Goal: Transaction & Acquisition: Purchase product/service

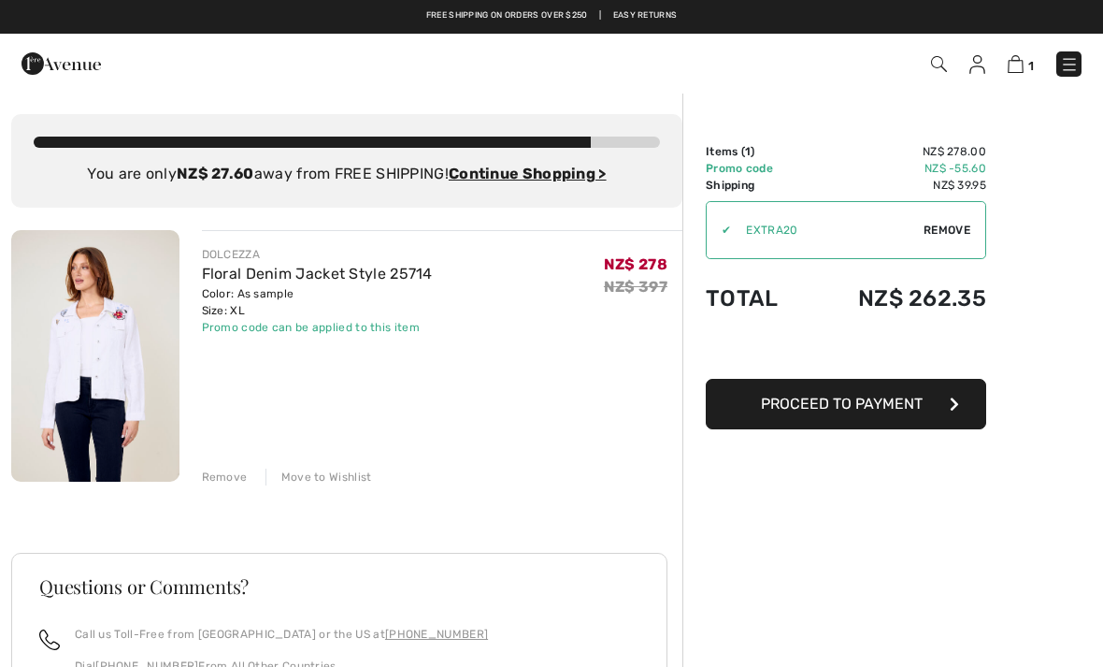
click at [555, 180] on ins "Continue Shopping >" at bounding box center [528, 174] width 158 height 18
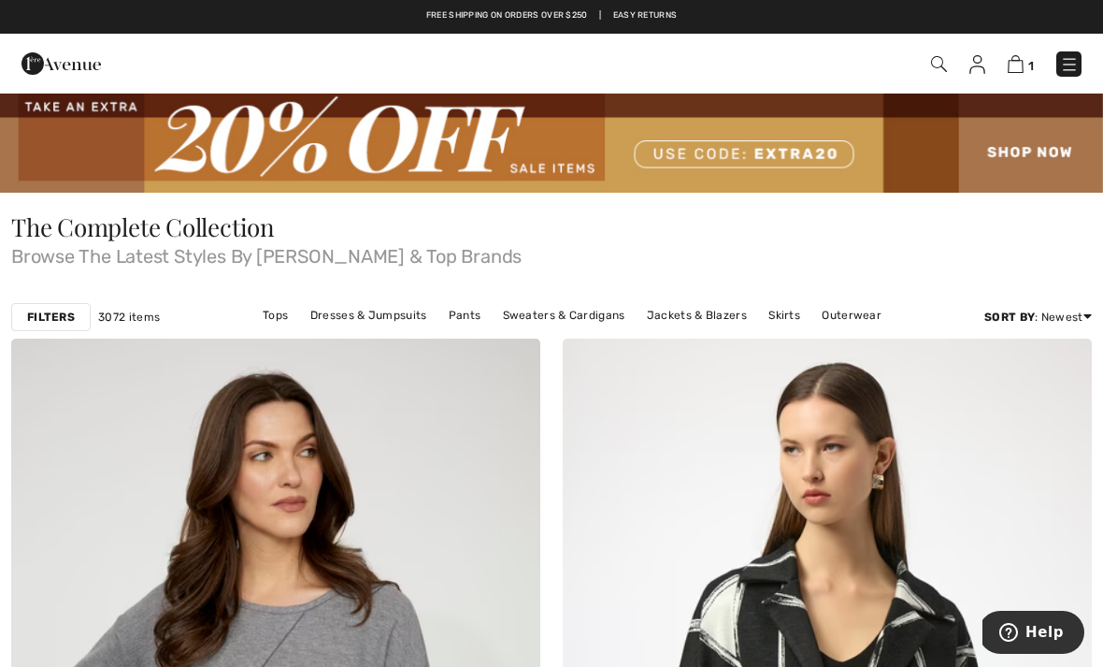
click at [764, 159] on img at bounding box center [551, 142] width 1103 height 101
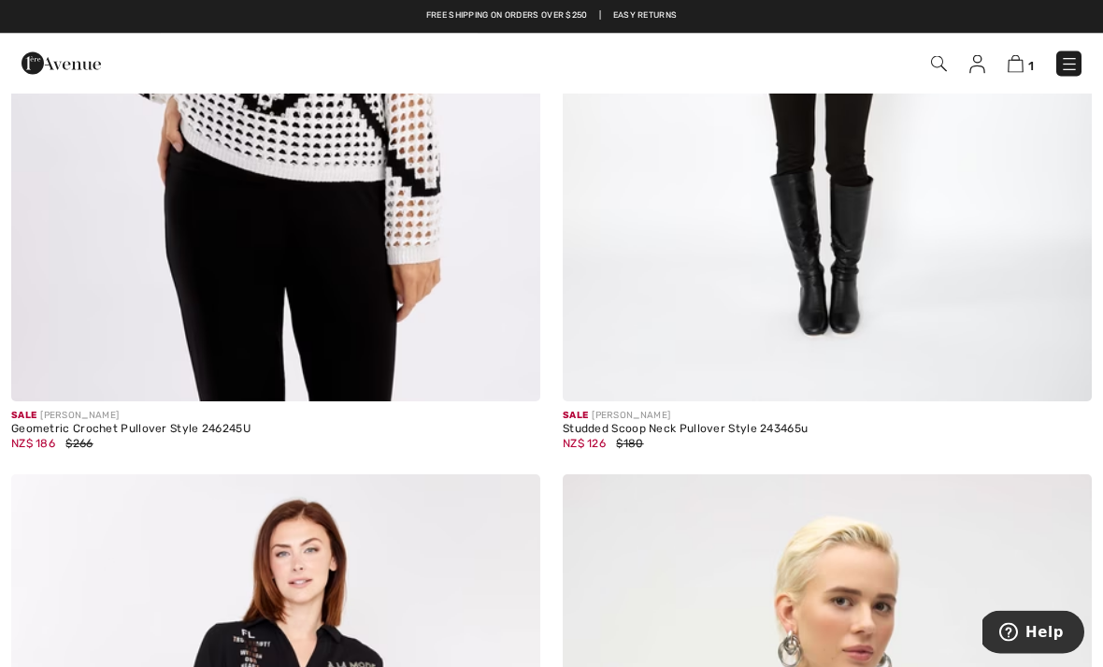
scroll to position [8784, 0]
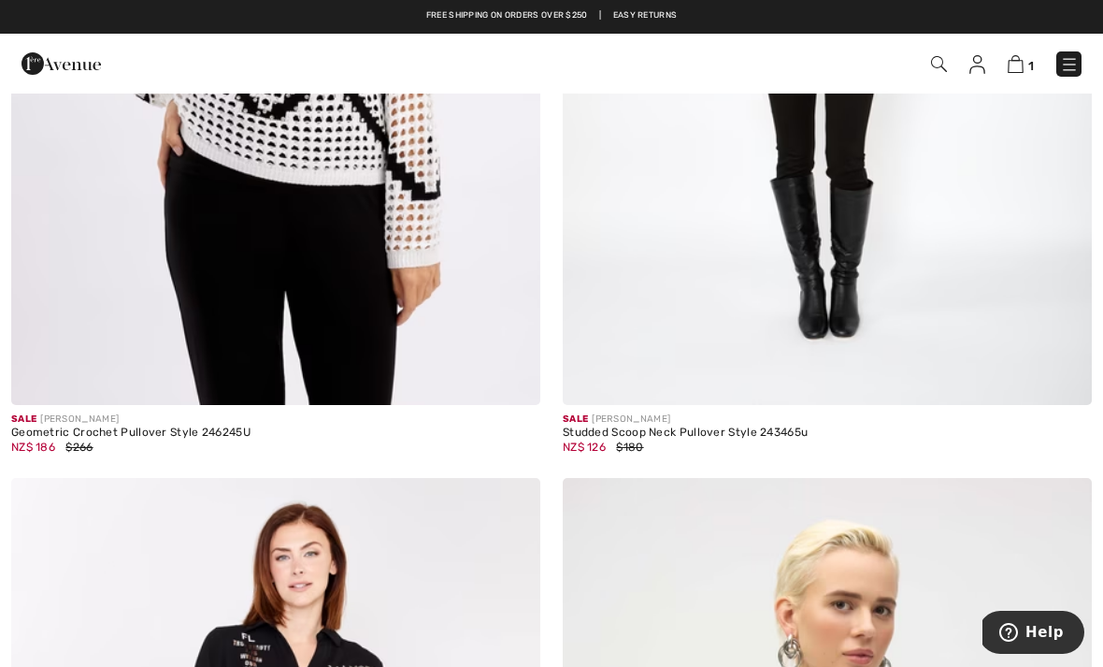
click at [911, 240] on img at bounding box center [827, 8] width 529 height 794
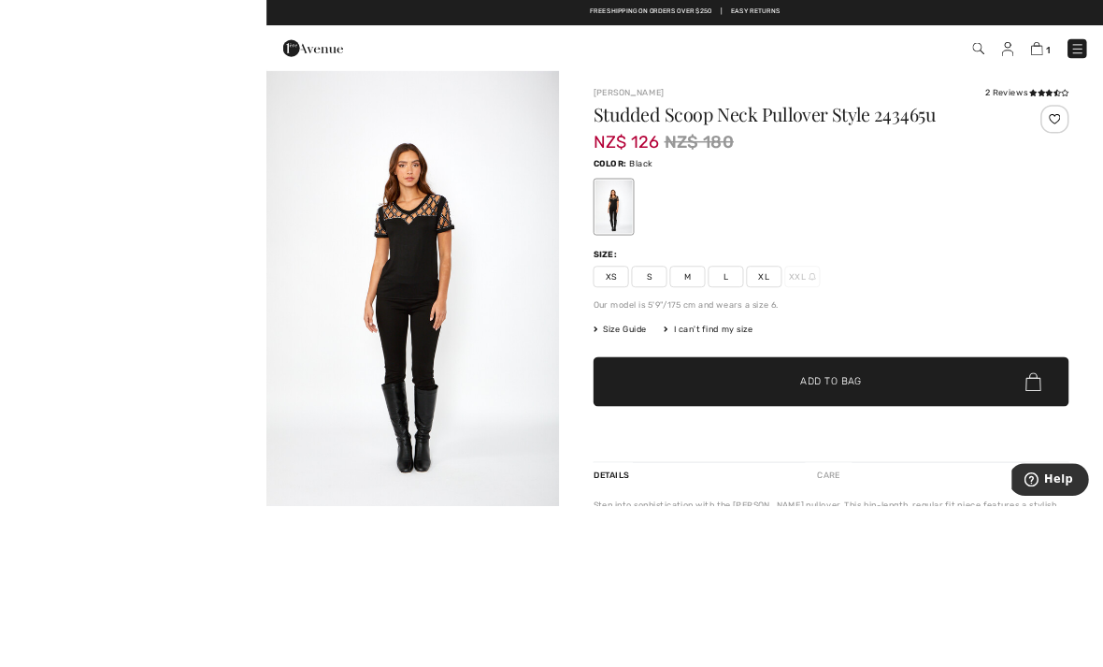
scroll to position [3, 0]
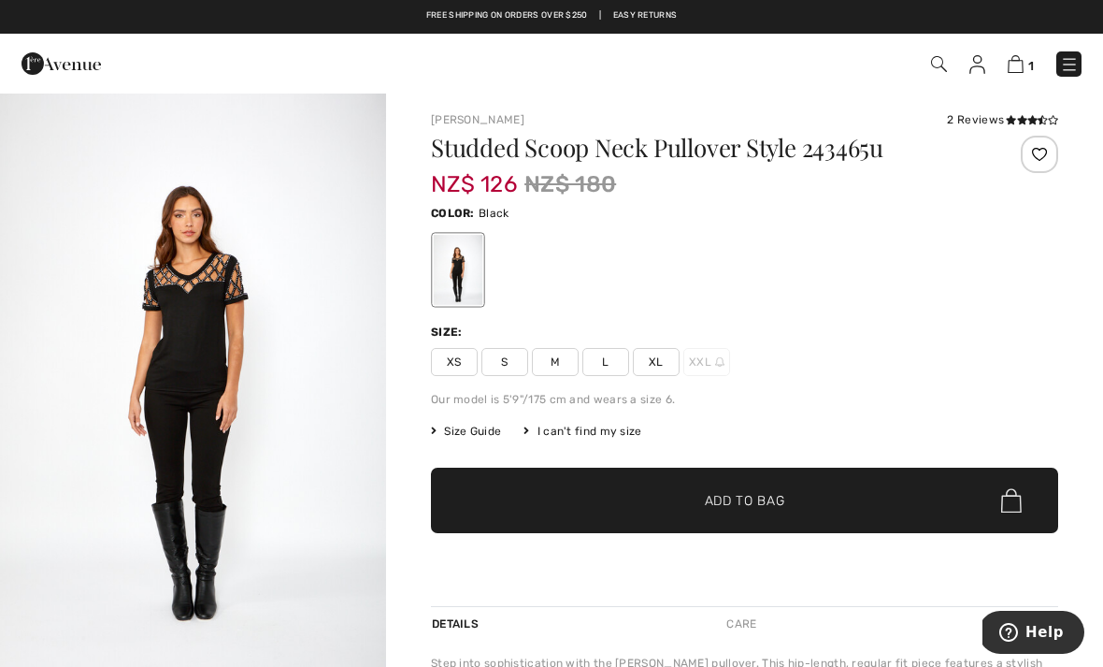
click at [654, 359] on span "XL" at bounding box center [656, 362] width 47 height 28
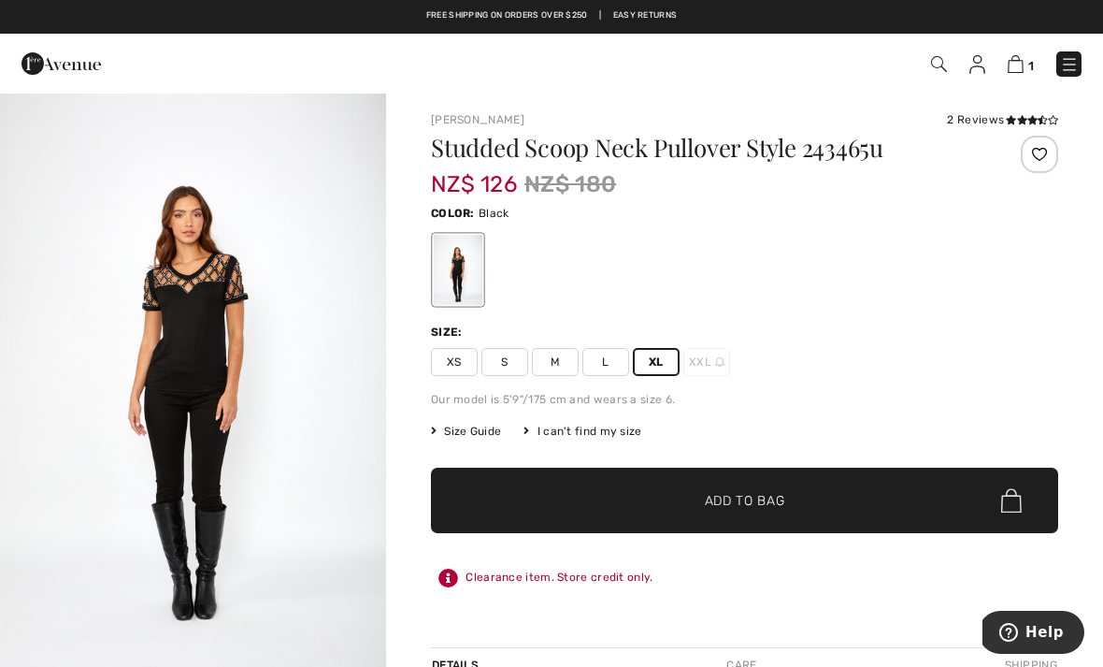
click at [899, 505] on span "✔ Added to Bag Add to Bag" at bounding box center [744, 500] width 627 height 65
click at [1029, 62] on span "2" at bounding box center [1030, 66] width 7 height 14
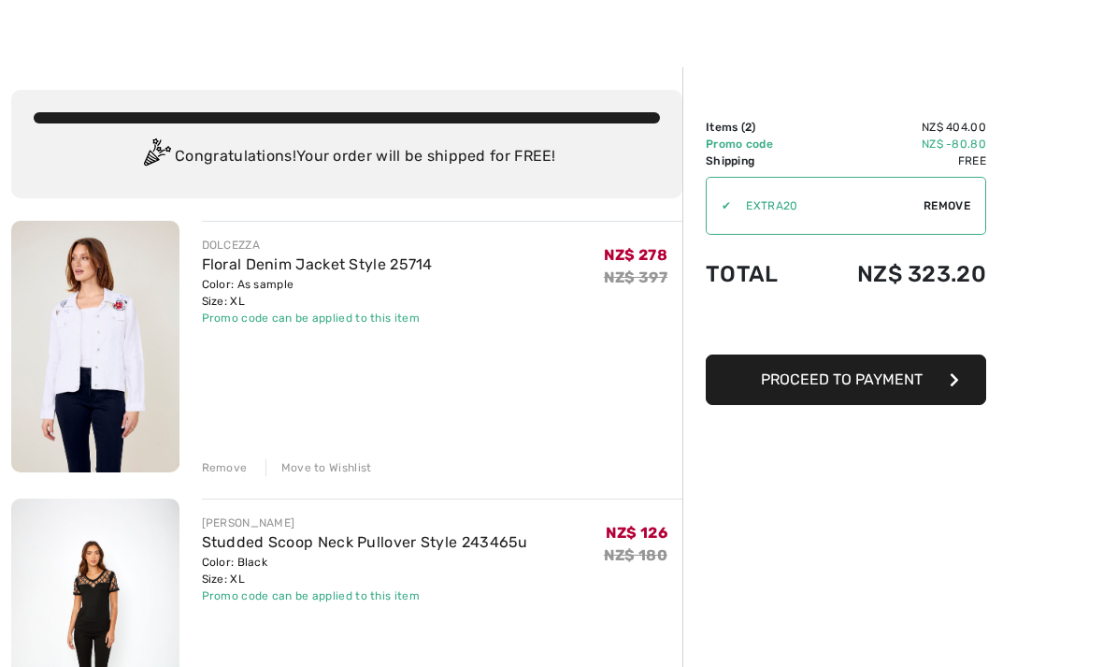
scroll to position [26, 0]
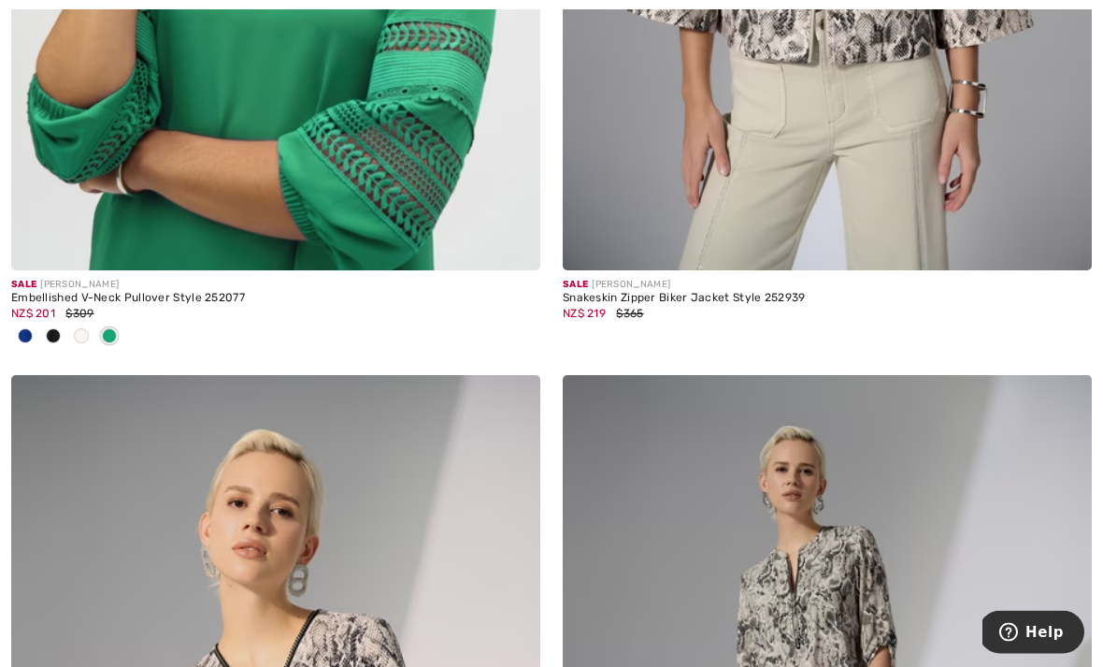
scroll to position [12691, 0]
click at [180, 305] on div "NZ$ 201 $309" at bounding box center [275, 313] width 529 height 17
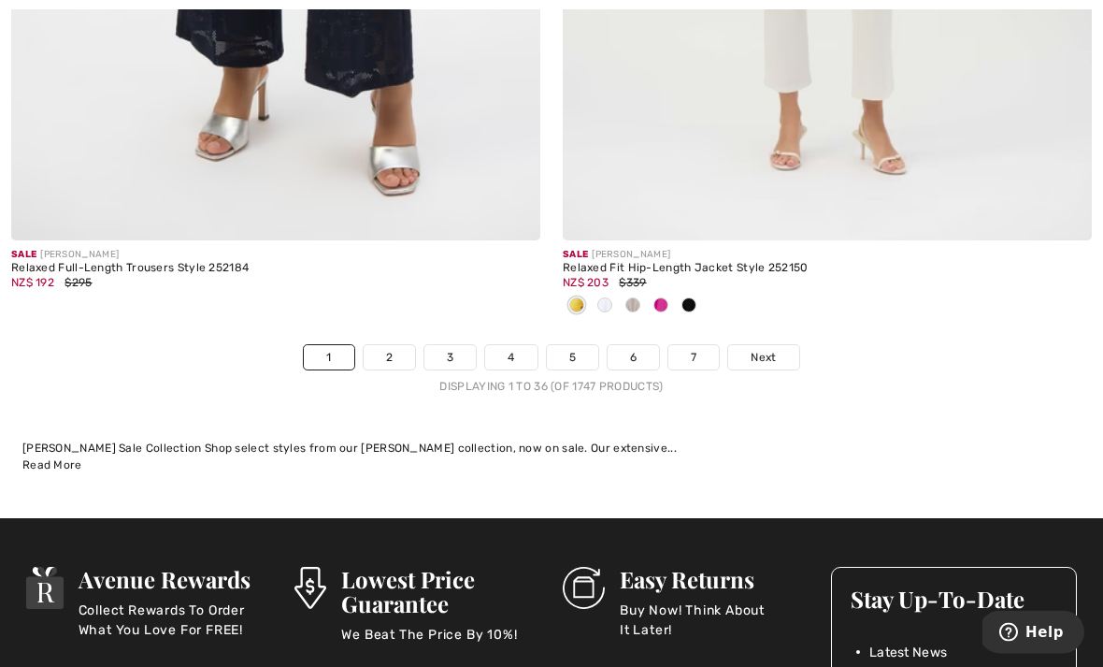
scroll to position [16256, 0]
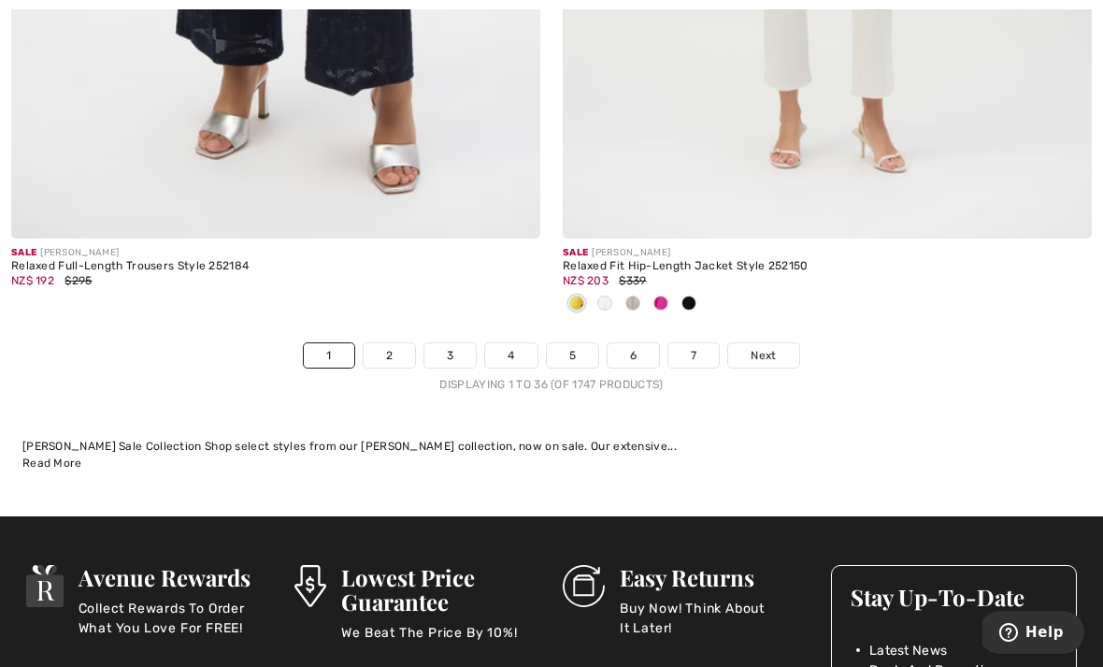
click at [767, 347] on span "Next" at bounding box center [763, 355] width 25 height 17
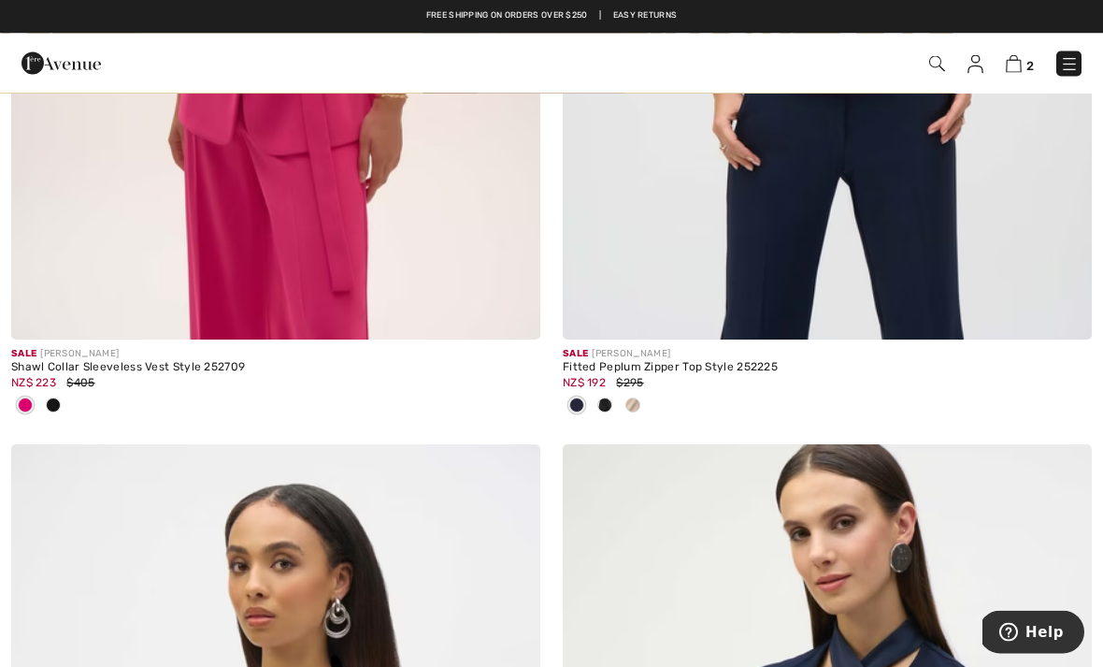
scroll to position [14591, 0]
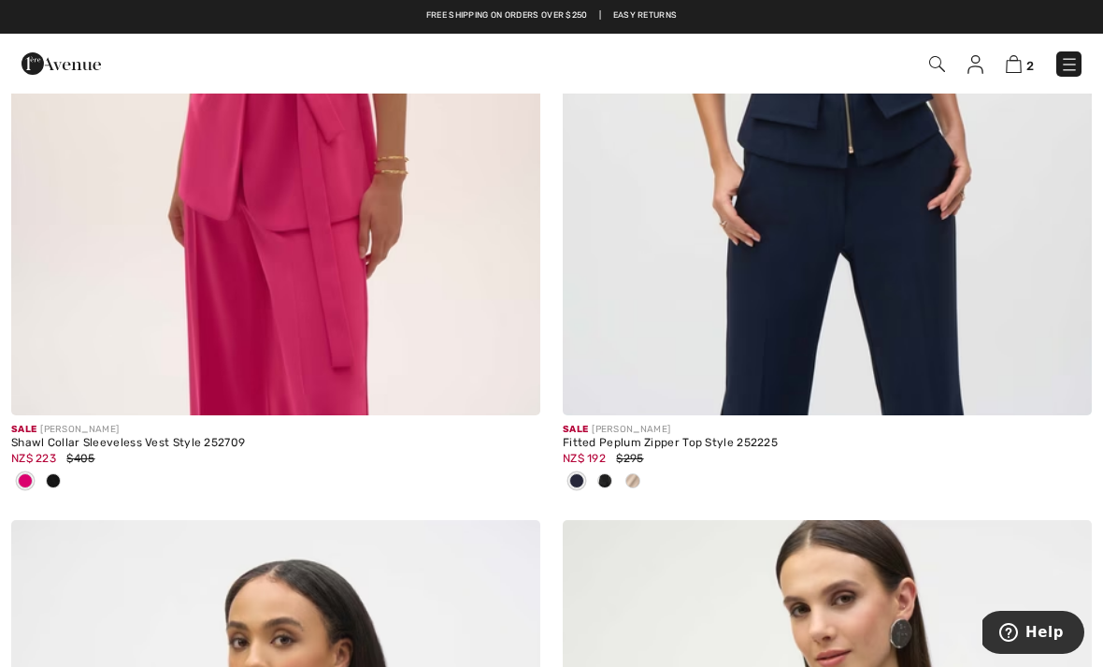
click at [931, 64] on img at bounding box center [938, 64] width 16 height 16
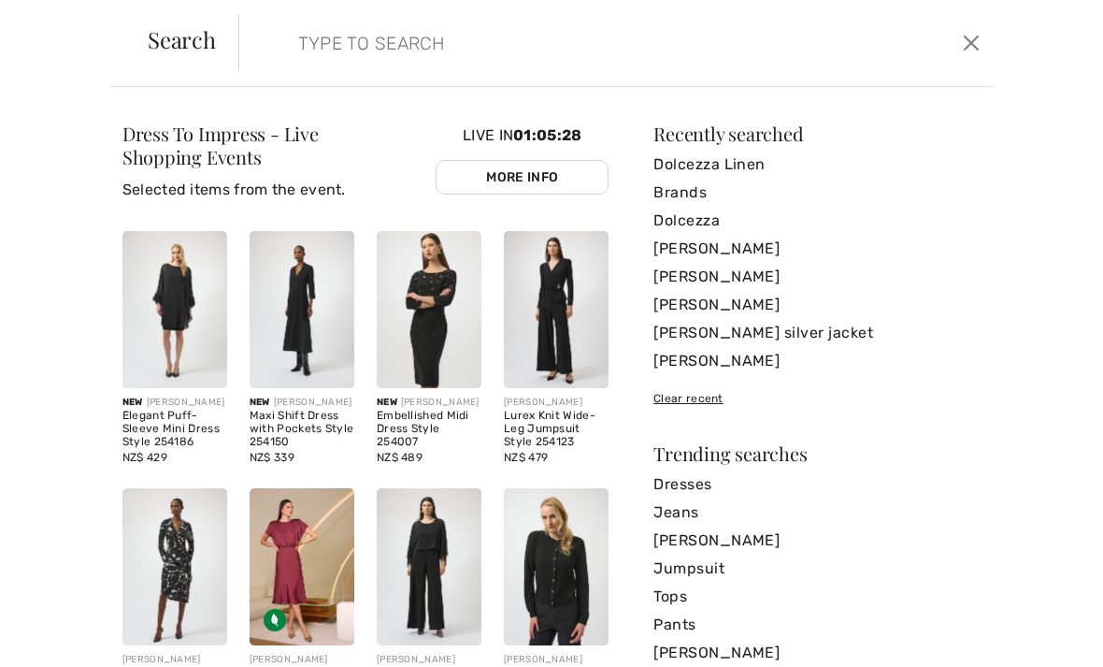
scroll to position [-6, 0]
click at [975, 41] on button "Close" at bounding box center [971, 43] width 27 height 30
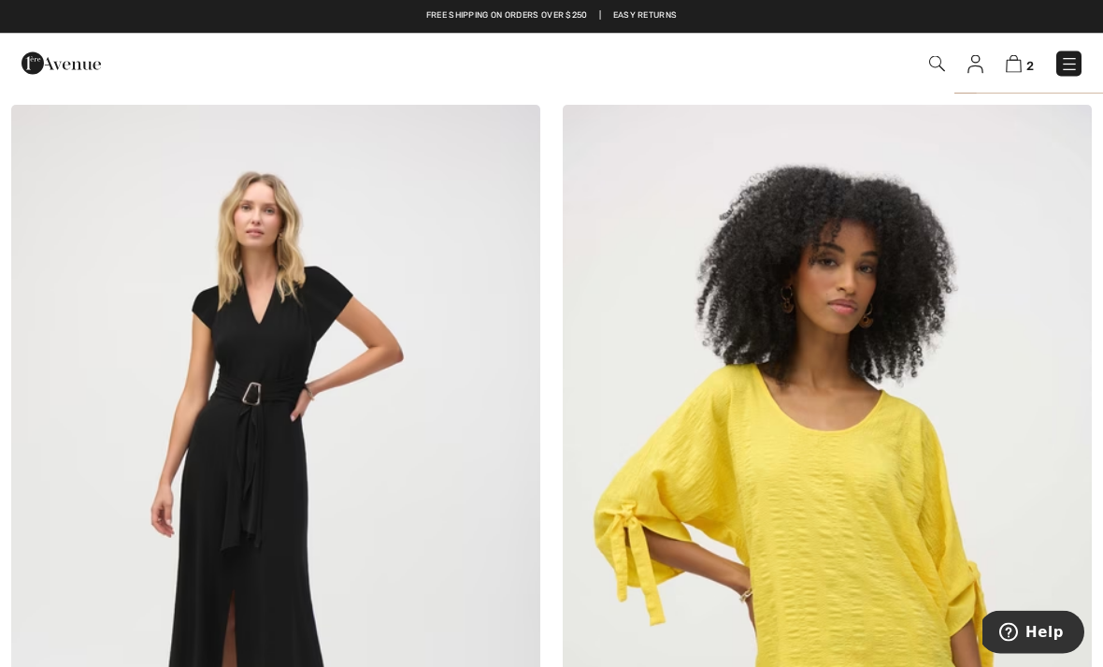
scroll to position [0, 0]
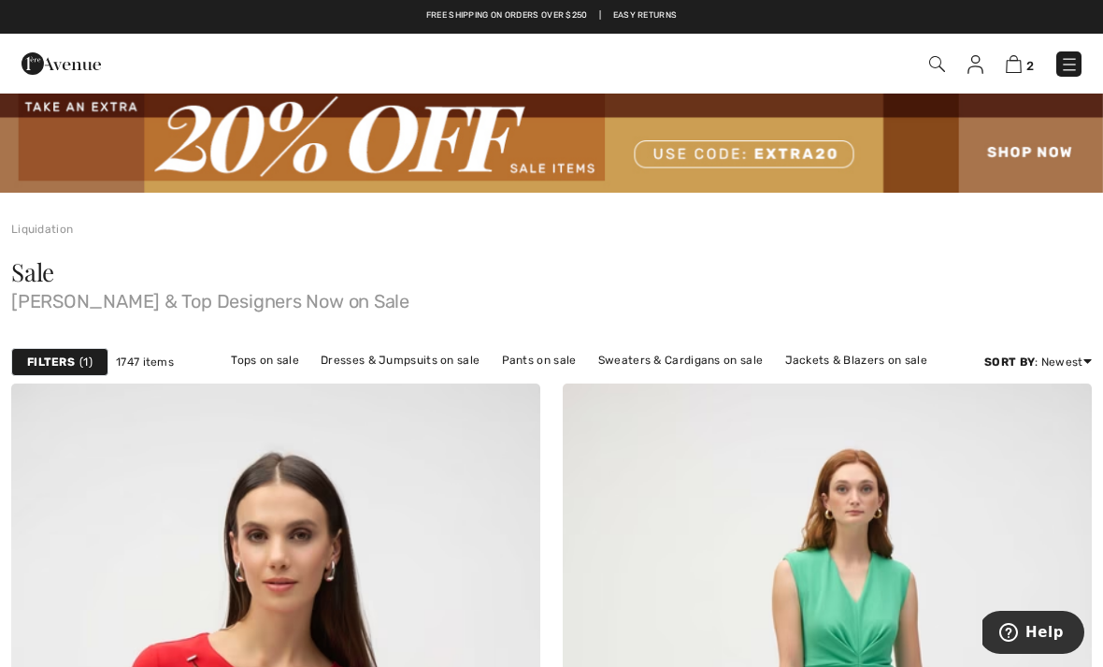
click at [842, 368] on link "Jackets & Blazers on sale" at bounding box center [857, 360] width 162 height 24
click at [843, 359] on link "Jackets & Blazers on sale" at bounding box center [857, 360] width 162 height 24
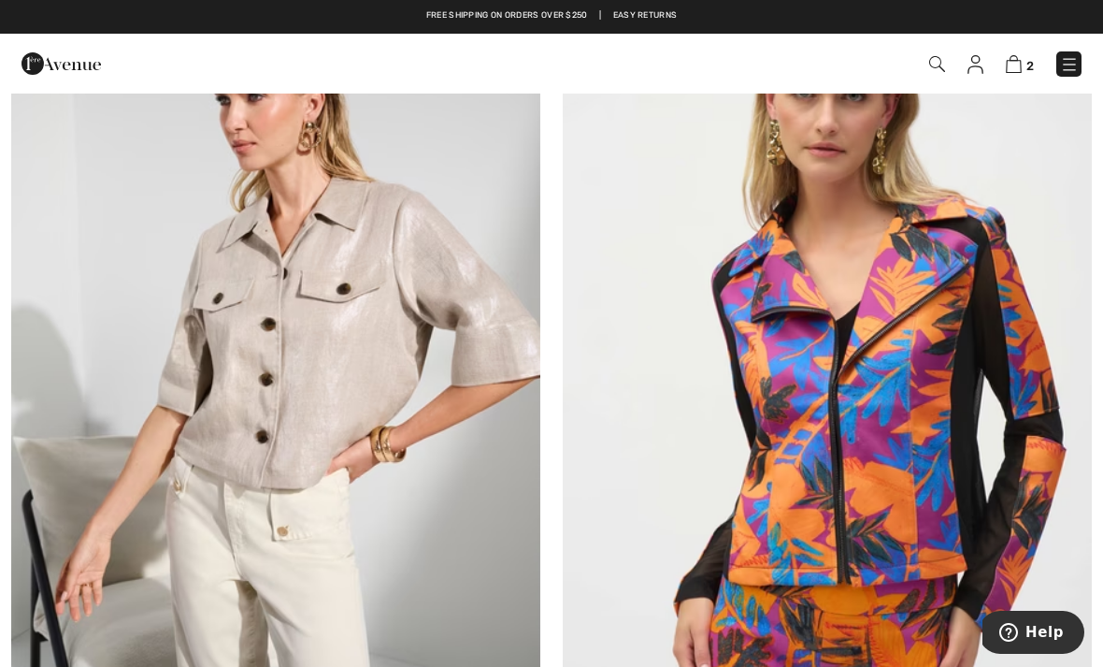
scroll to position [3930, 0]
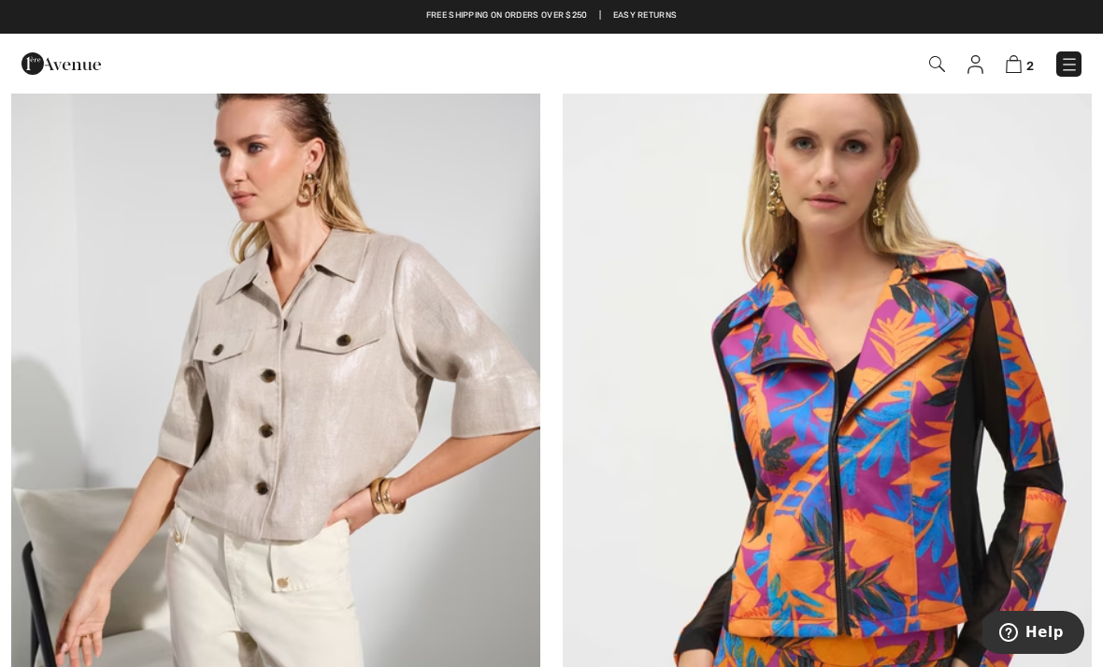
click at [1017, 436] on img at bounding box center [827, 418] width 529 height 794
click at [947, 490] on img at bounding box center [827, 418] width 529 height 794
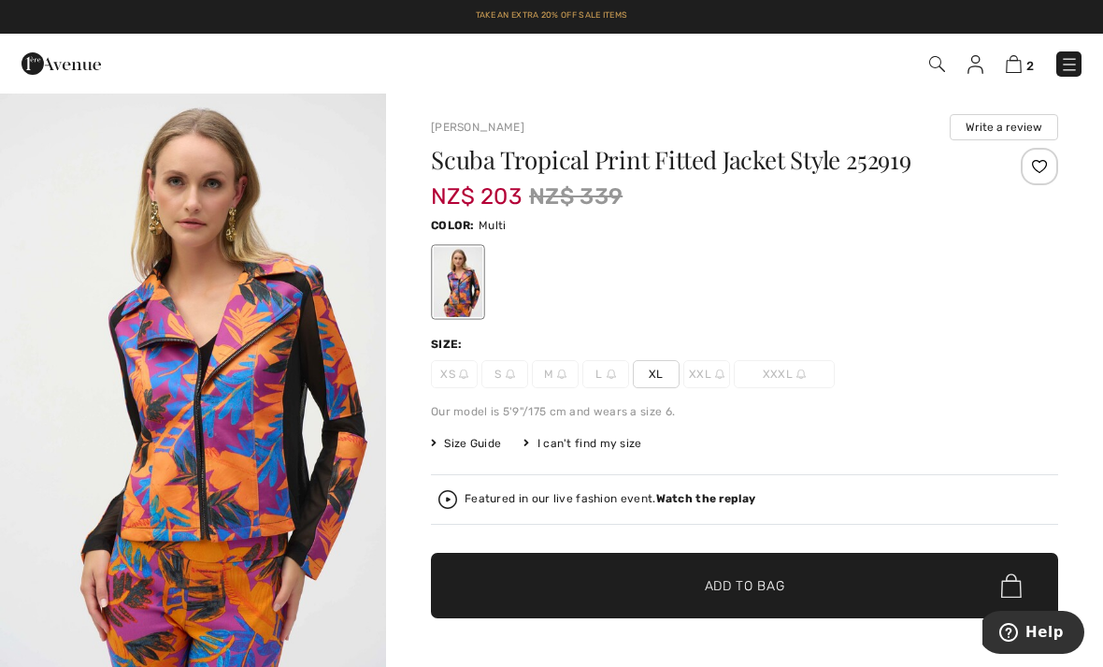
click at [652, 371] on span "XL" at bounding box center [656, 374] width 47 height 28
click at [931, 579] on span "✔ Added to Bag Add to Bag" at bounding box center [744, 585] width 627 height 65
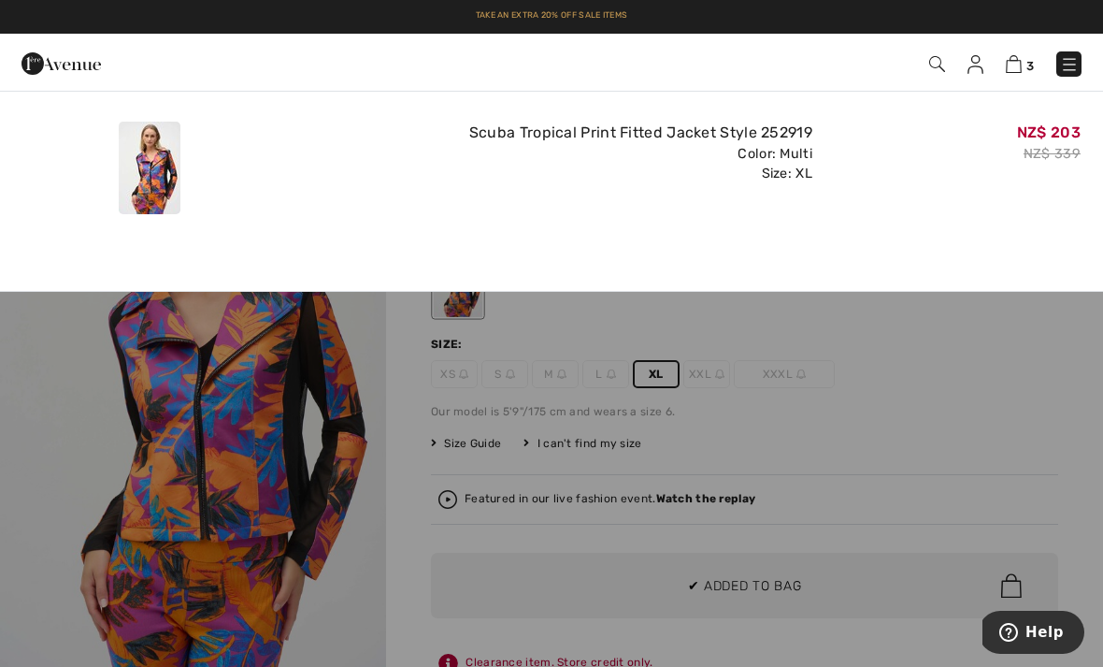
click at [1022, 60] on img at bounding box center [1014, 64] width 16 height 18
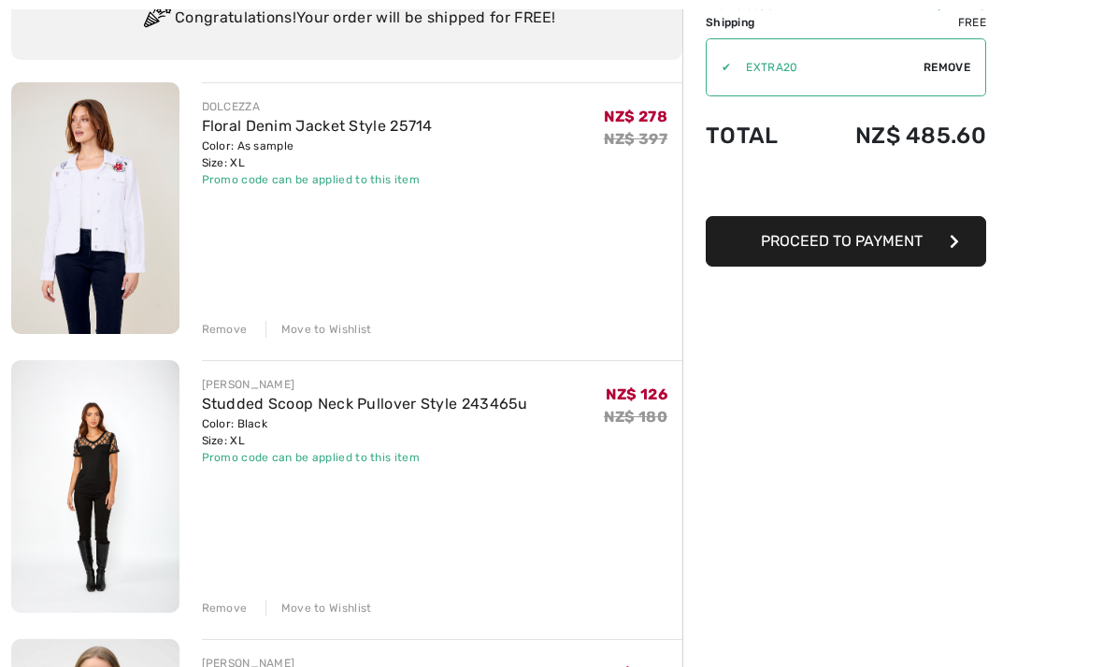
scroll to position [181, 0]
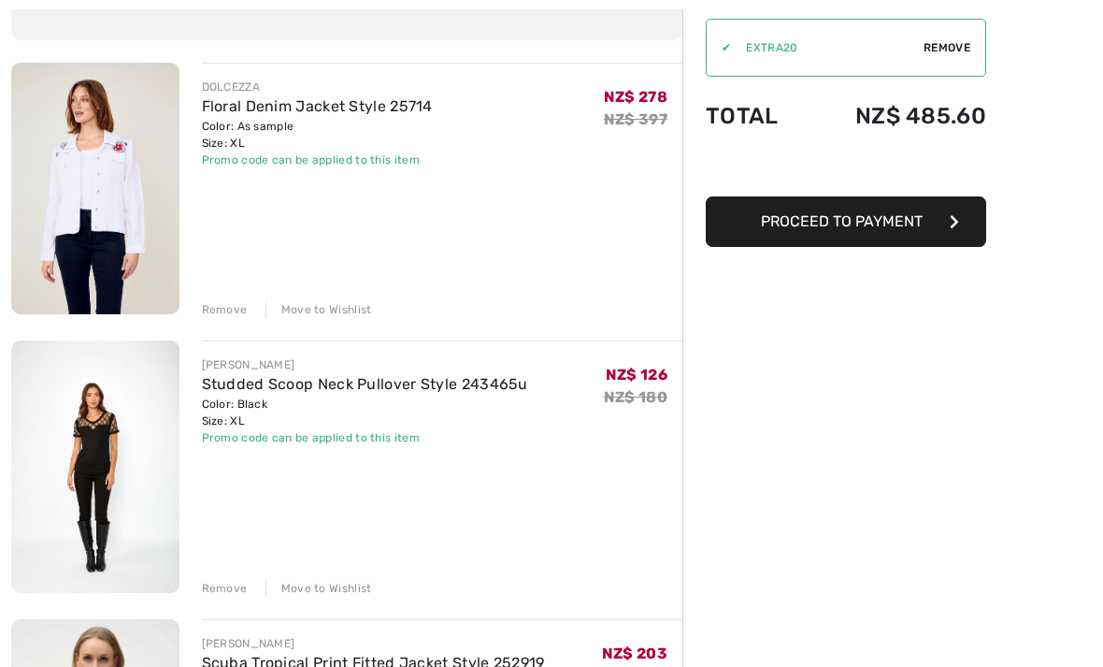
click at [229, 586] on div "Remove" at bounding box center [225, 589] width 46 height 17
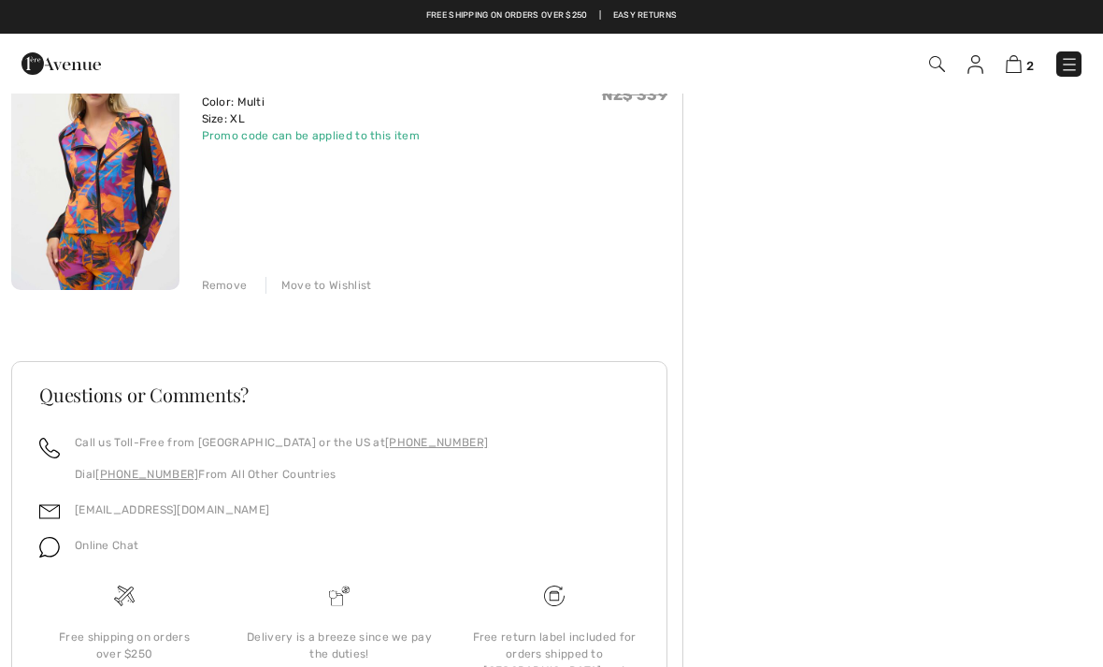
scroll to position [0, 0]
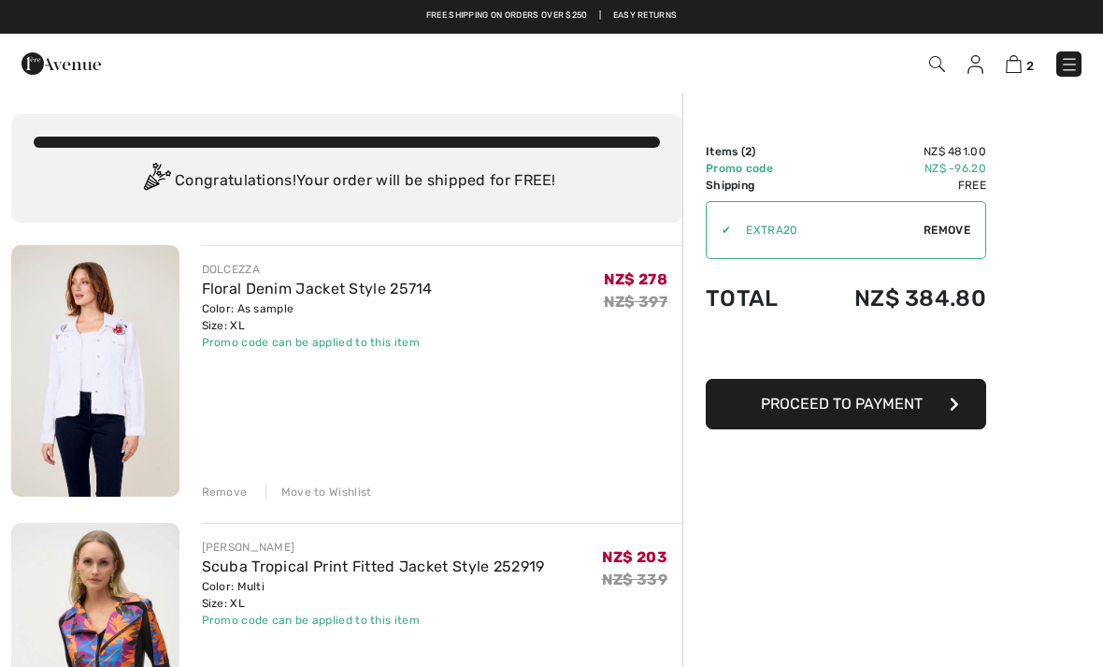
click at [90, 381] on img at bounding box center [95, 371] width 168 height 252
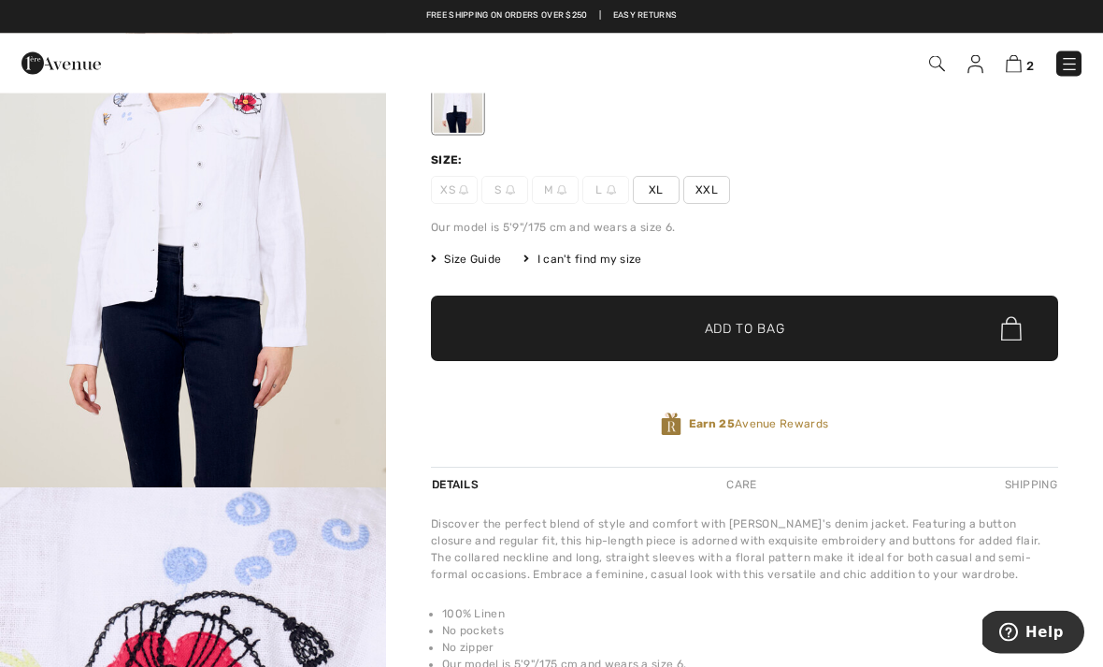
scroll to position [160, 0]
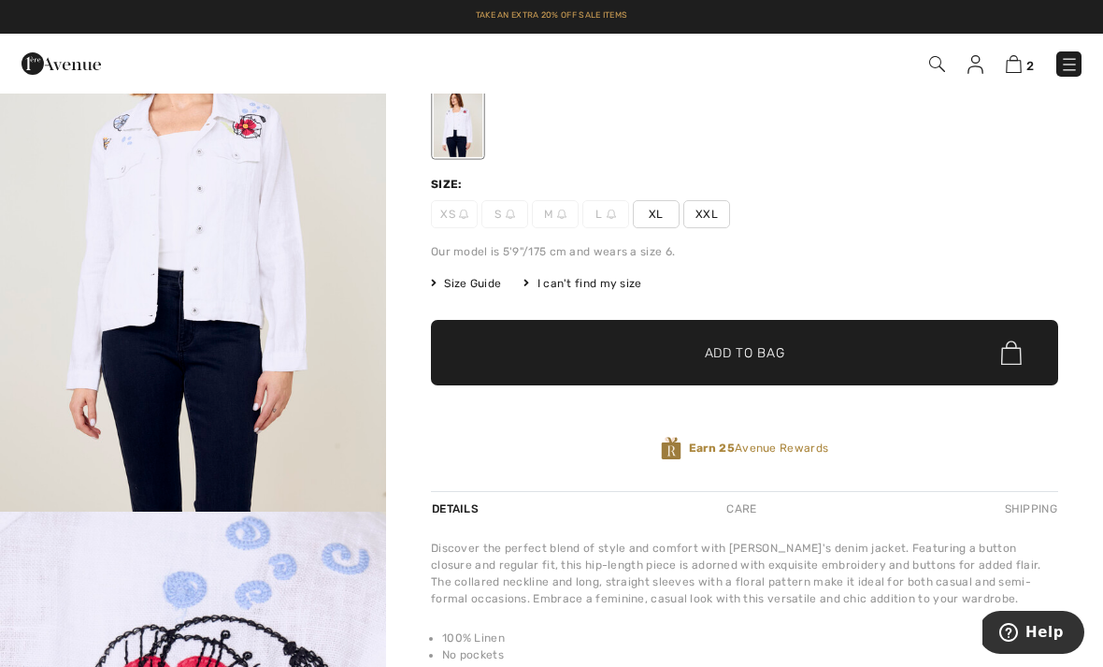
click at [935, 60] on img at bounding box center [938, 64] width 16 height 16
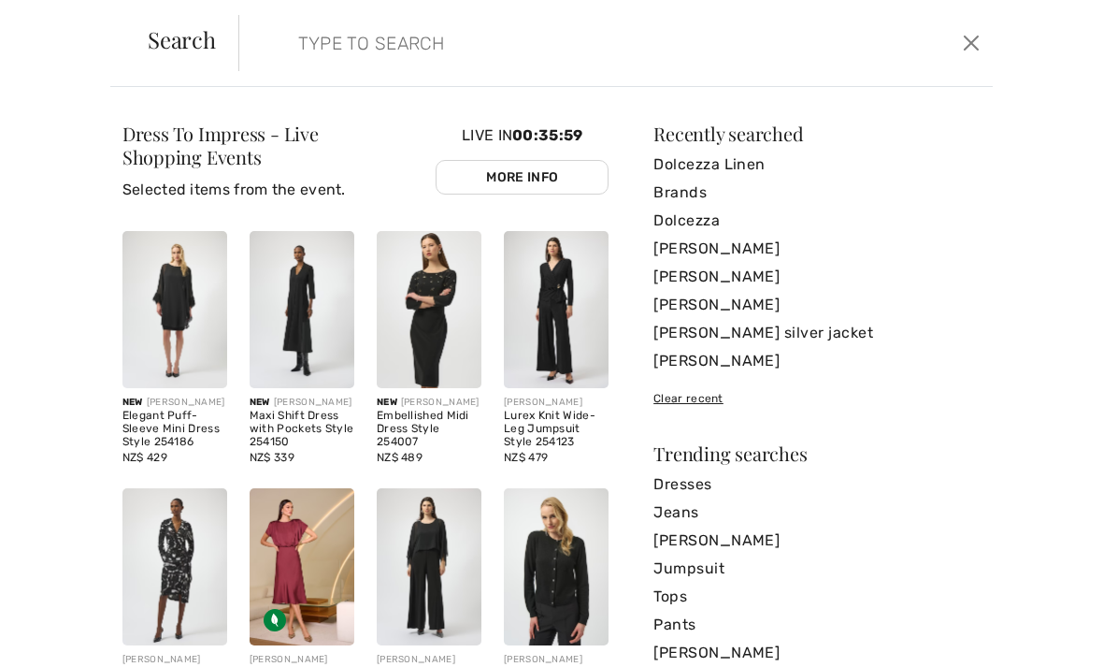
click at [324, 55] on input "search" at bounding box center [537, 43] width 506 height 56
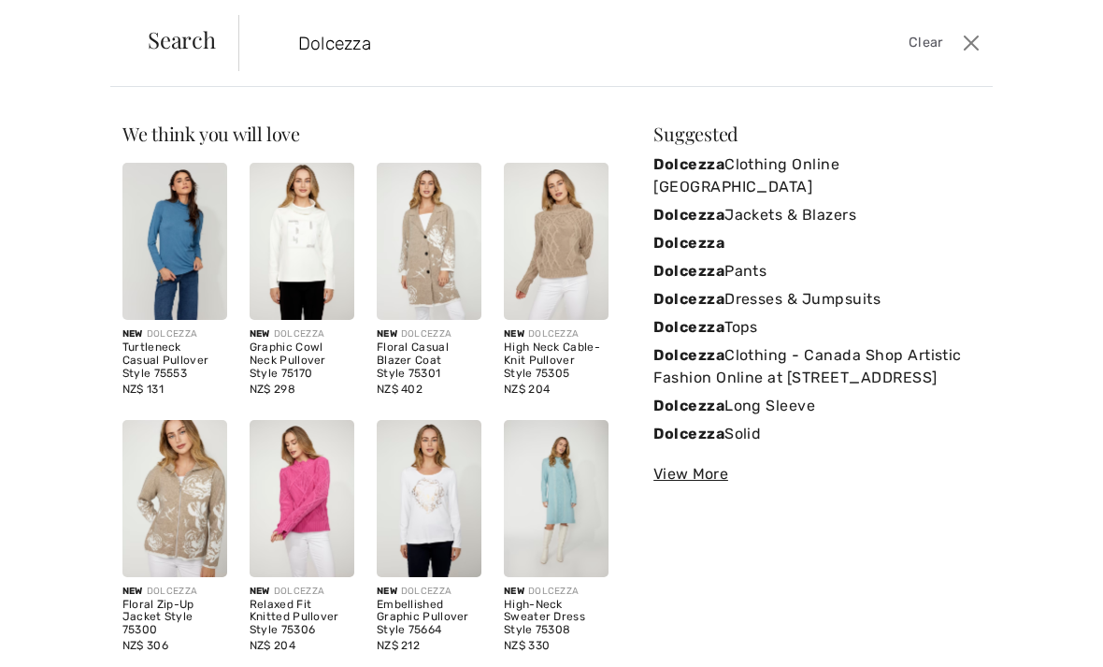
type input "Dolcezza"
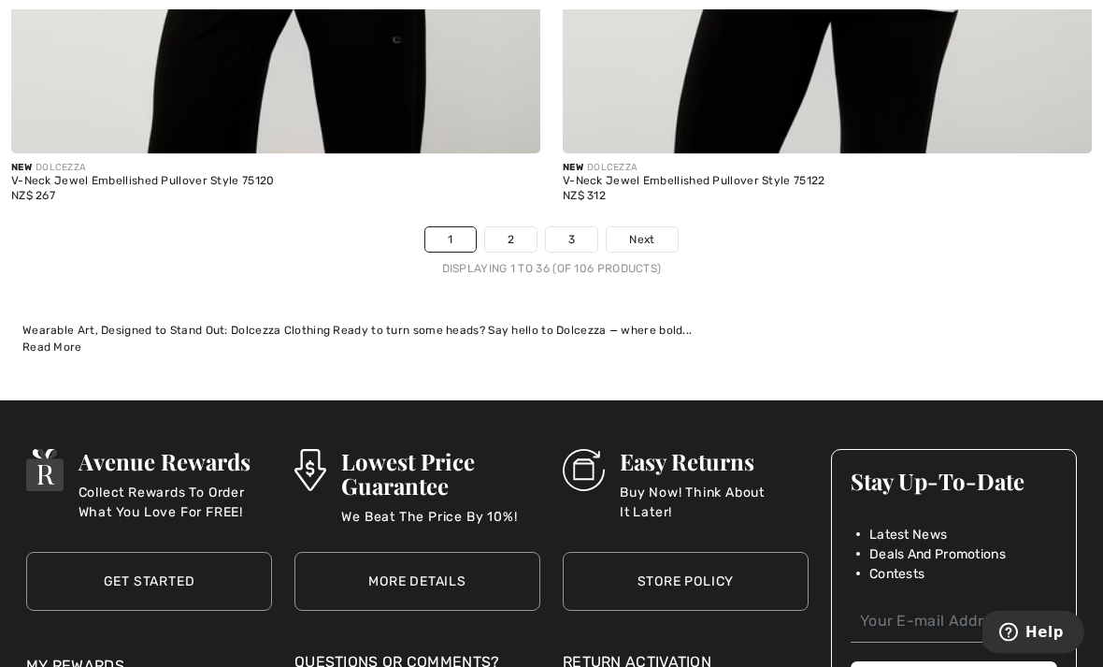
scroll to position [16581, 0]
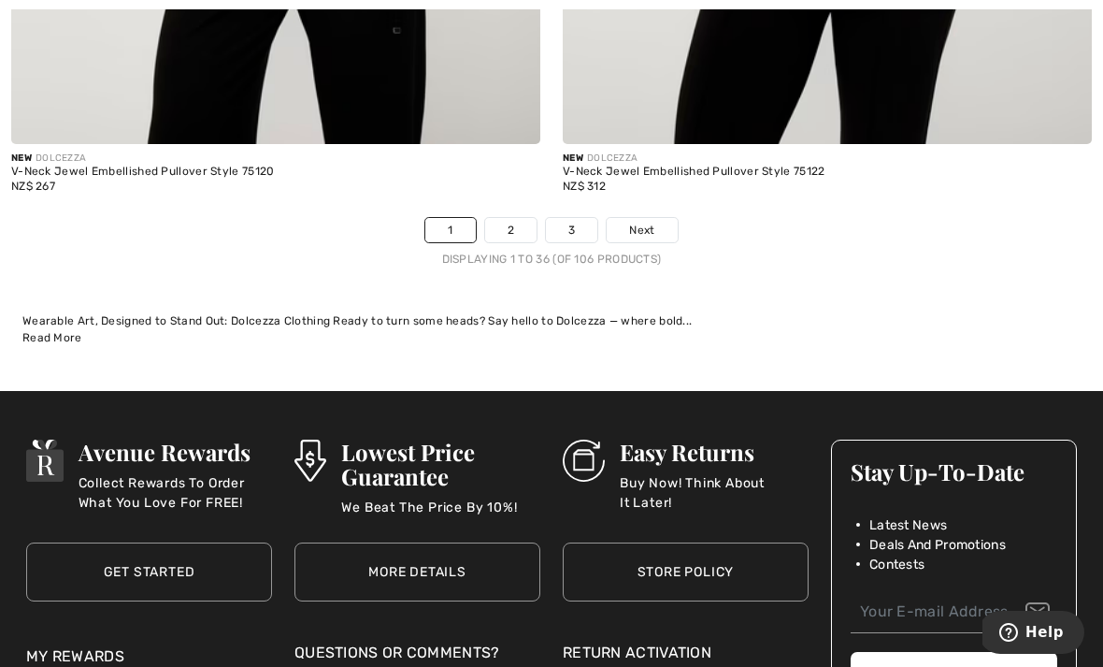
click at [512, 218] on link "2" at bounding box center [510, 230] width 51 height 24
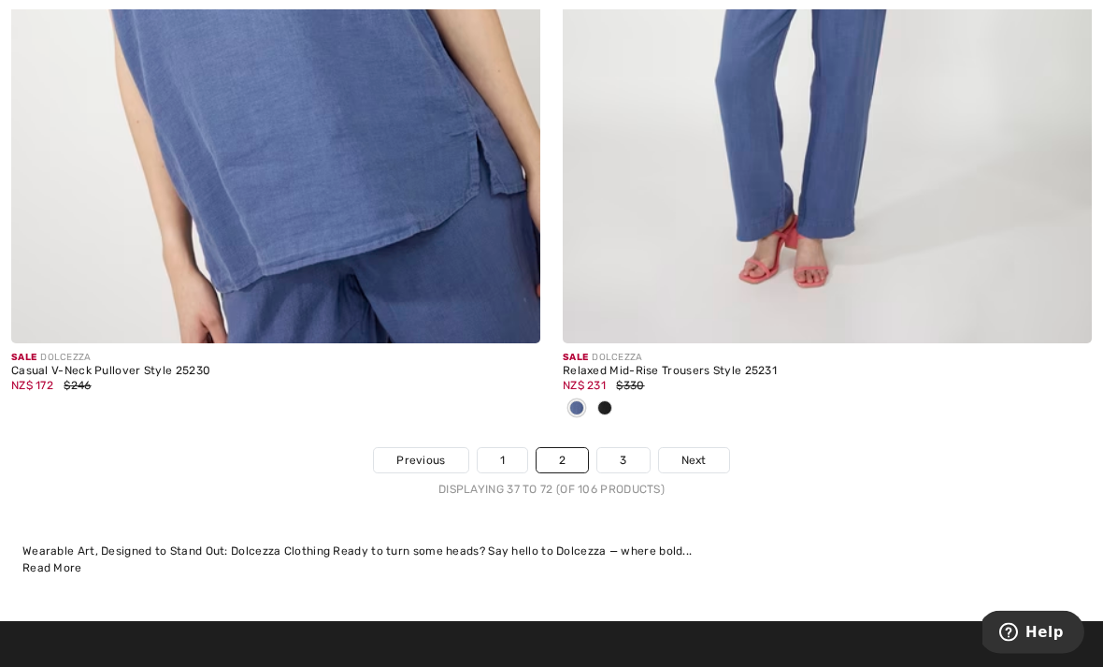
scroll to position [16320, 0]
click at [642, 448] on link "3" at bounding box center [623, 460] width 51 height 24
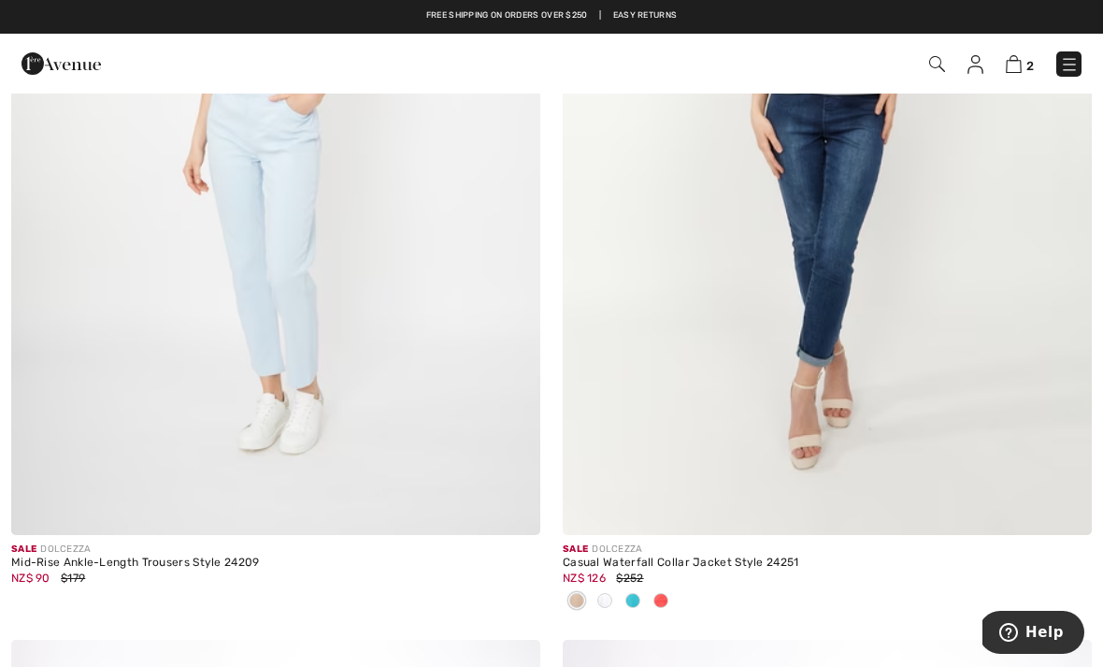
scroll to position [14422, 0]
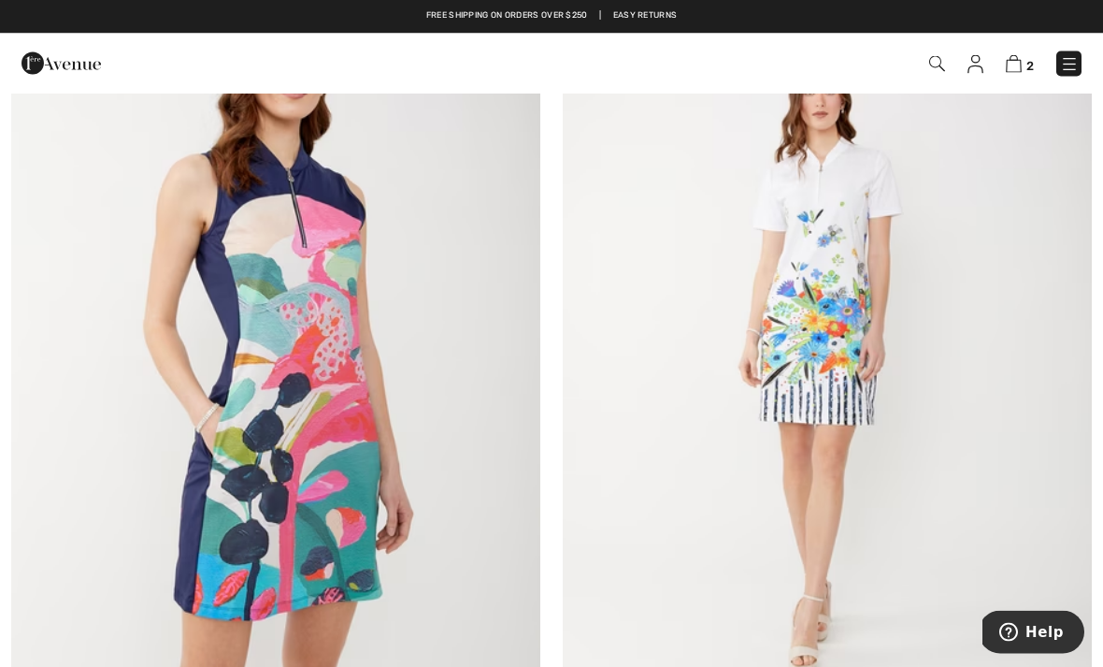
scroll to position [2960, 0]
